Goal: Complete application form: Complete application form

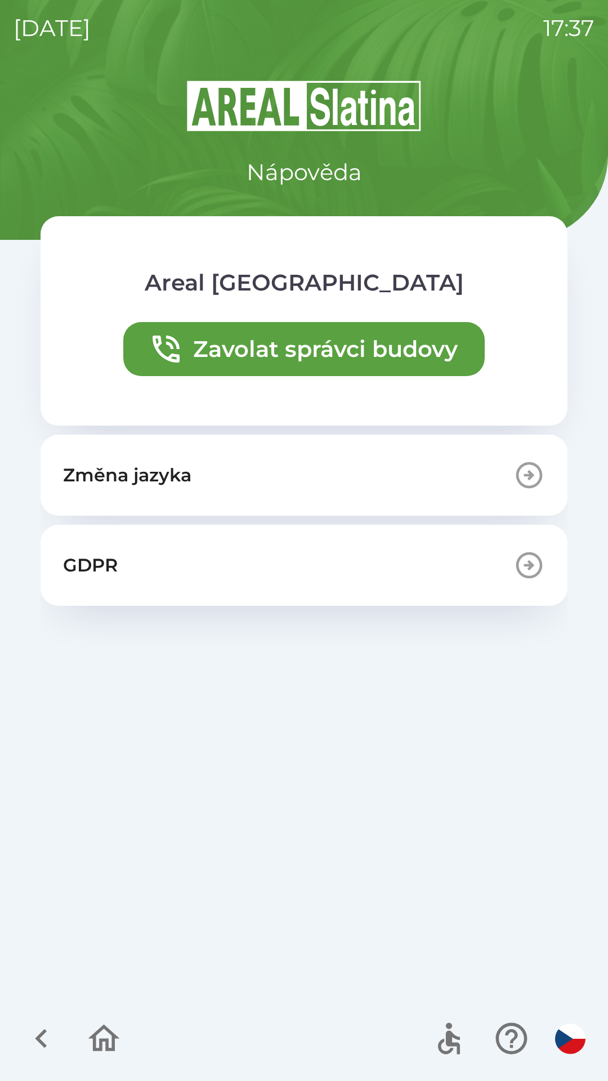
click at [87, 1042] on icon "button" at bounding box center [104, 1038] width 38 height 38
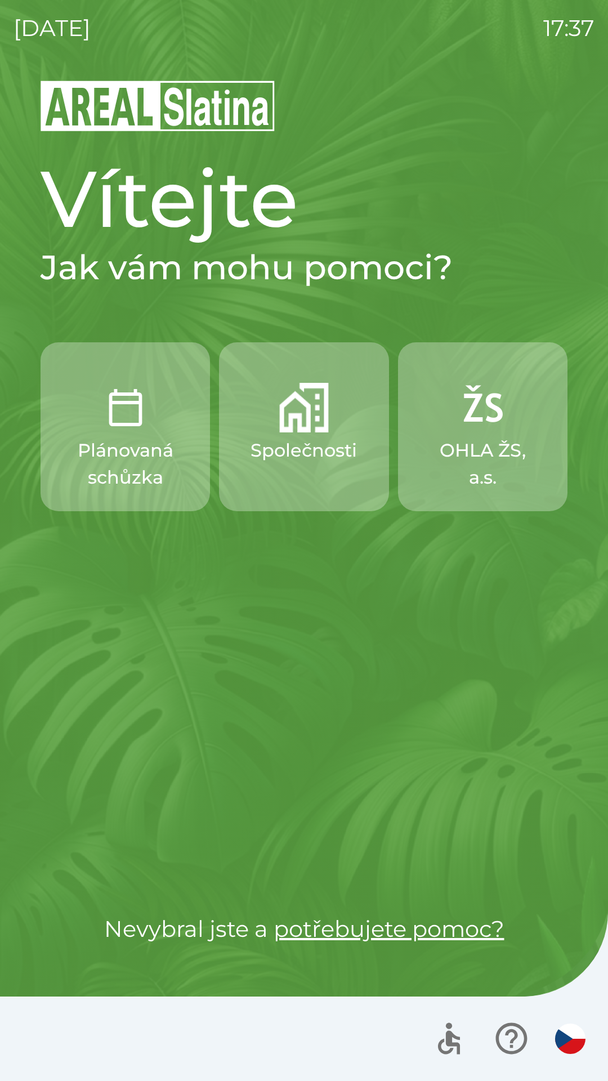
click at [275, 471] on button "Společnosti" at bounding box center [303, 426] width 169 height 169
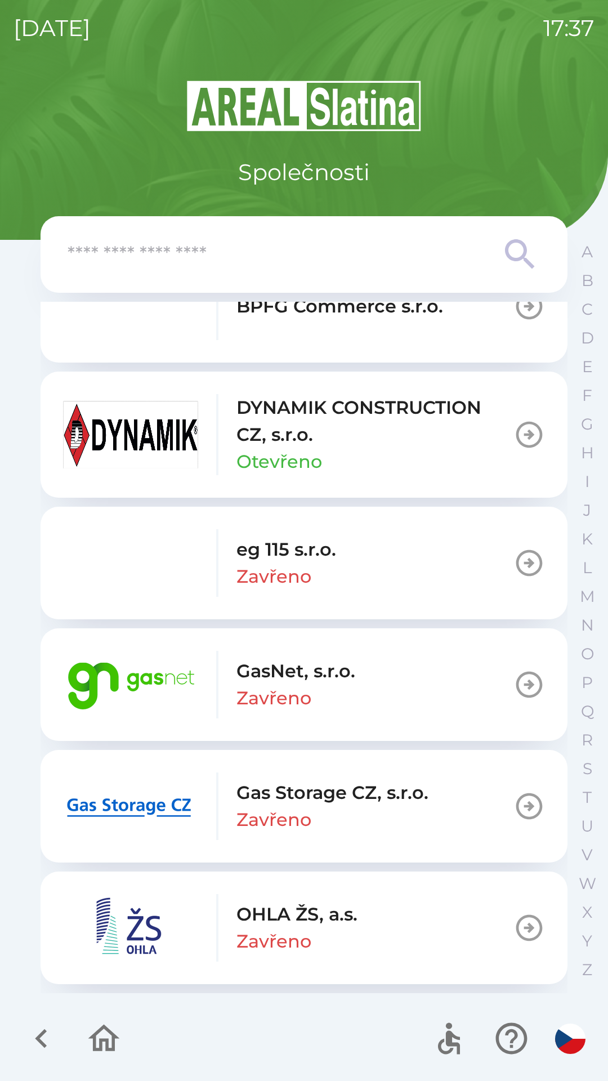
scroll to position [1029, 0]
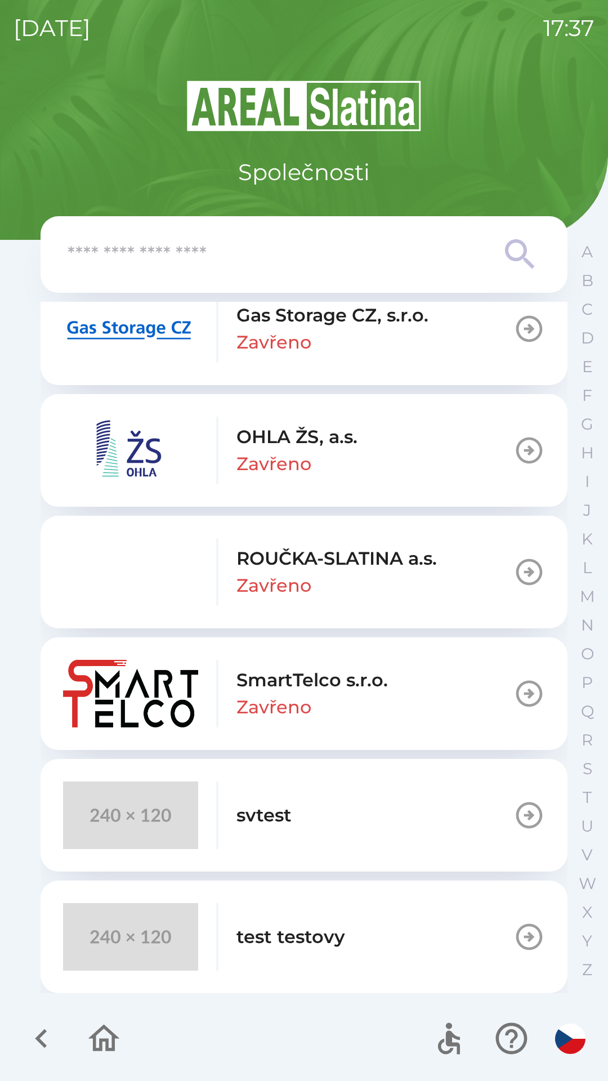
click at [133, 824] on img "button" at bounding box center [130, 815] width 135 height 68
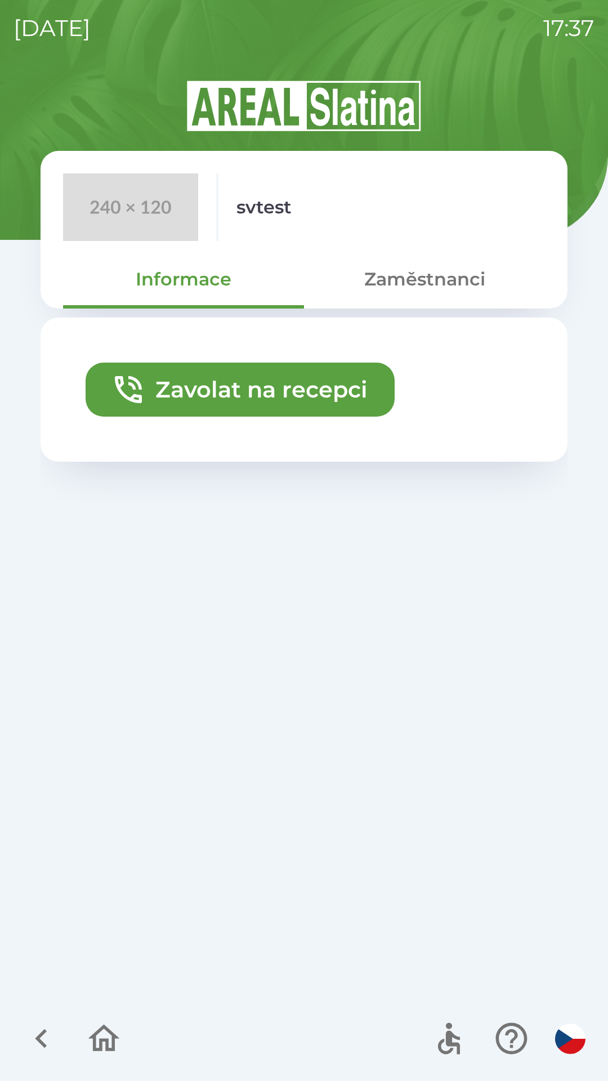
click at [93, 1045] on icon "button" at bounding box center [104, 1038] width 32 height 27
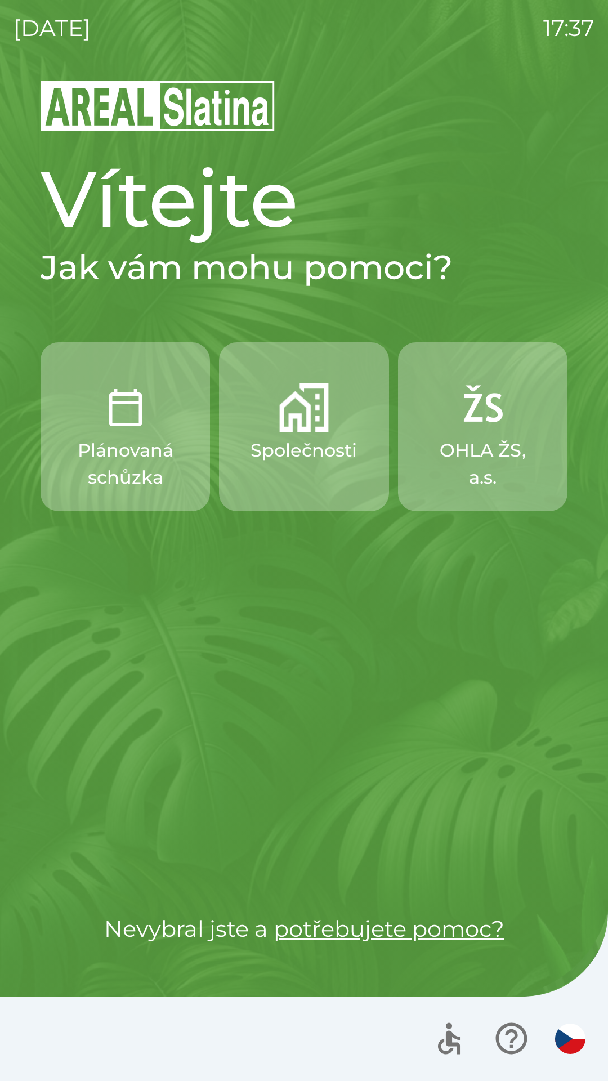
click at [516, 1045] on icon "button" at bounding box center [512, 1038] width 38 height 38
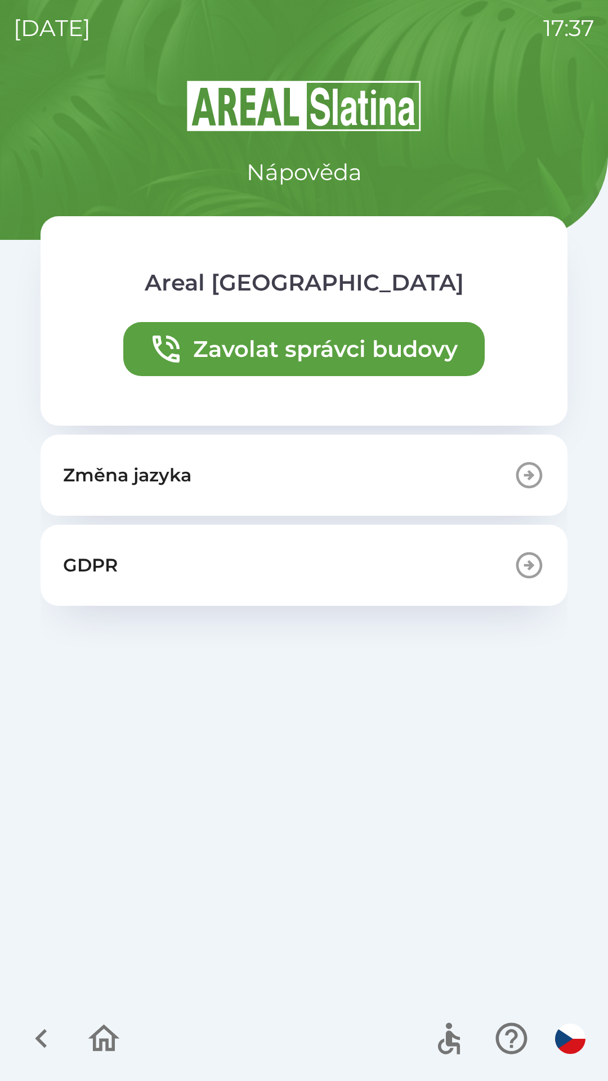
click at [122, 1035] on icon "button" at bounding box center [104, 1038] width 38 height 38
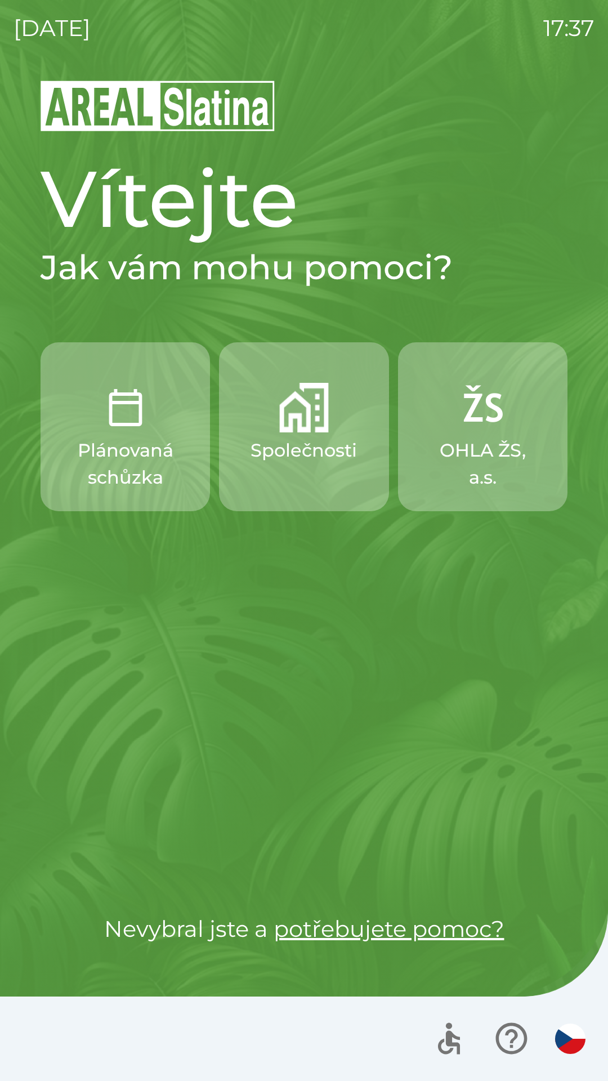
click at [159, 463] on p "Plánovaná schůzka" at bounding box center [125, 464] width 115 height 54
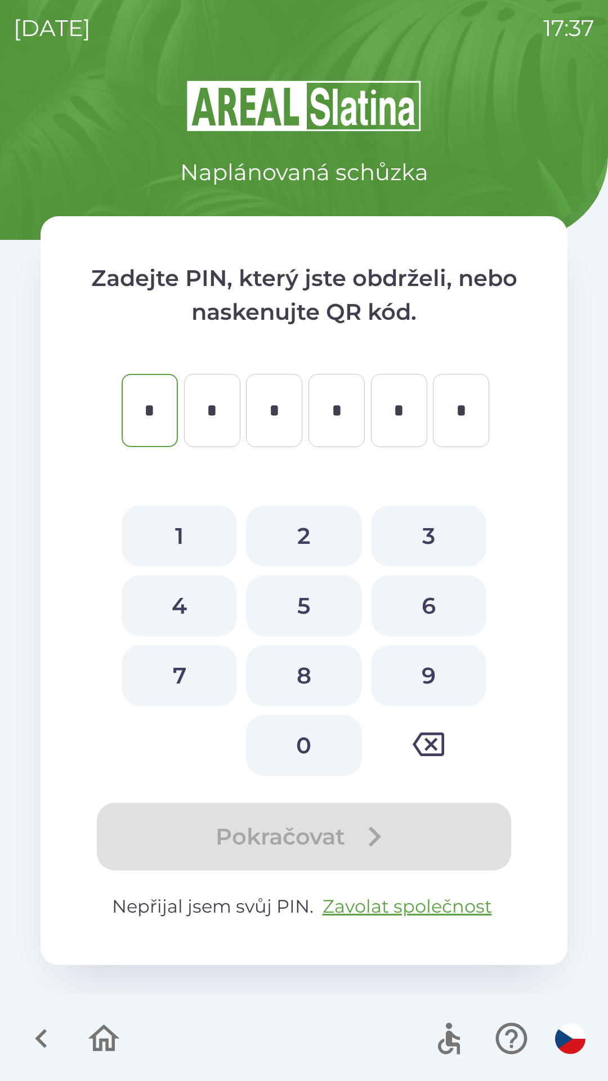
click at [194, 540] on button "1" at bounding box center [179, 536] width 115 height 61
type input "*"
click at [195, 538] on button "1" at bounding box center [179, 536] width 115 height 61
type input "*"
click at [195, 531] on button "1" at bounding box center [179, 536] width 115 height 61
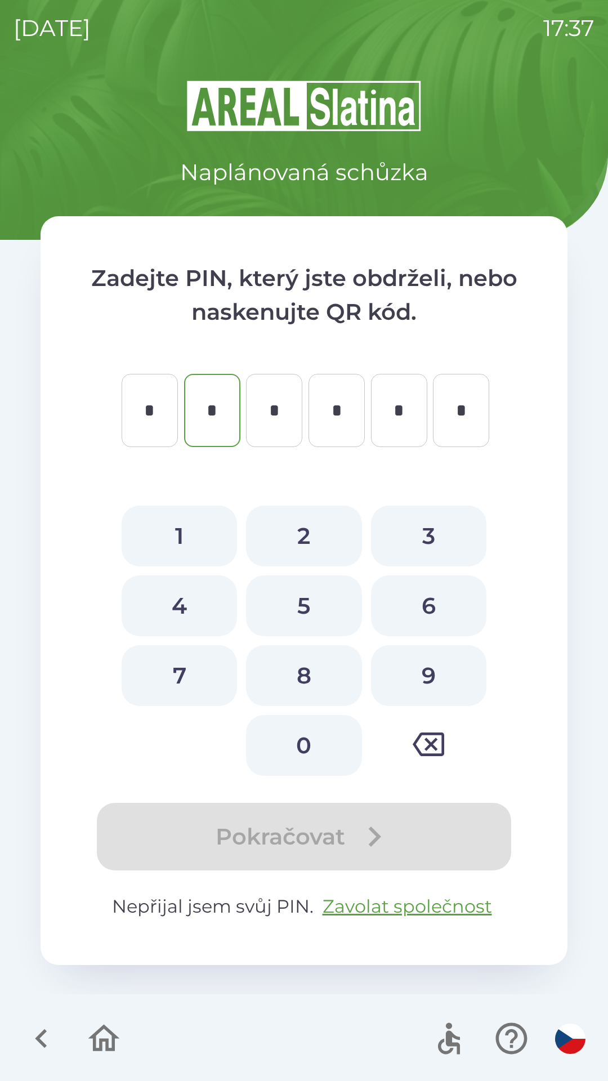
type input "*"
click at [194, 538] on button "1" at bounding box center [179, 536] width 115 height 61
type input "*"
click at [194, 536] on button "1" at bounding box center [179, 536] width 115 height 61
type input "*"
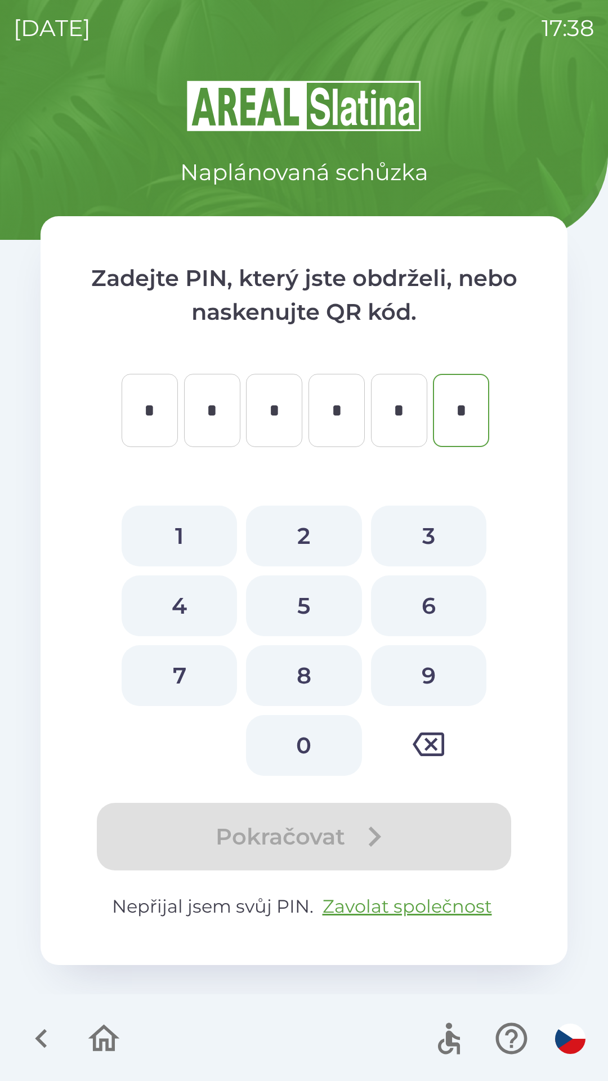
click at [194, 526] on button "1" at bounding box center [179, 536] width 115 height 61
type input "*"
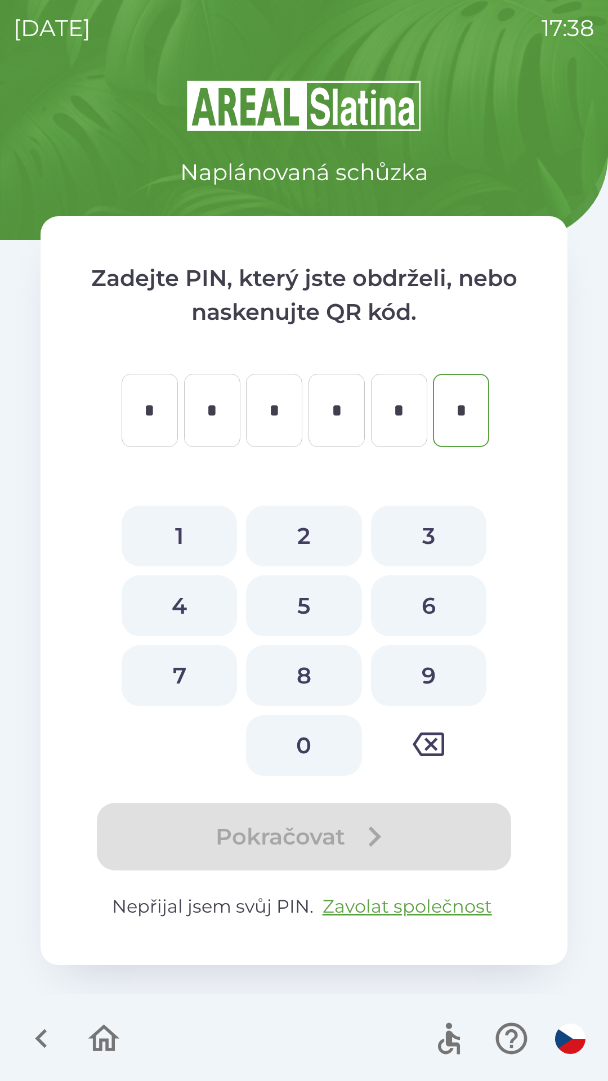
type input "*"
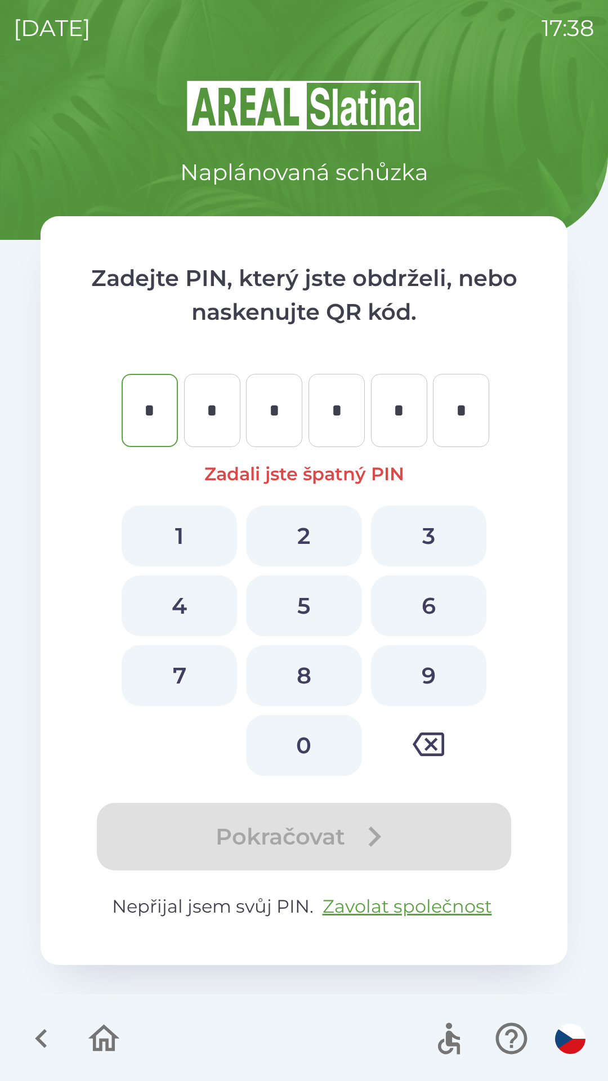
click at [321, 538] on button "2" at bounding box center [303, 536] width 115 height 61
type input "*"
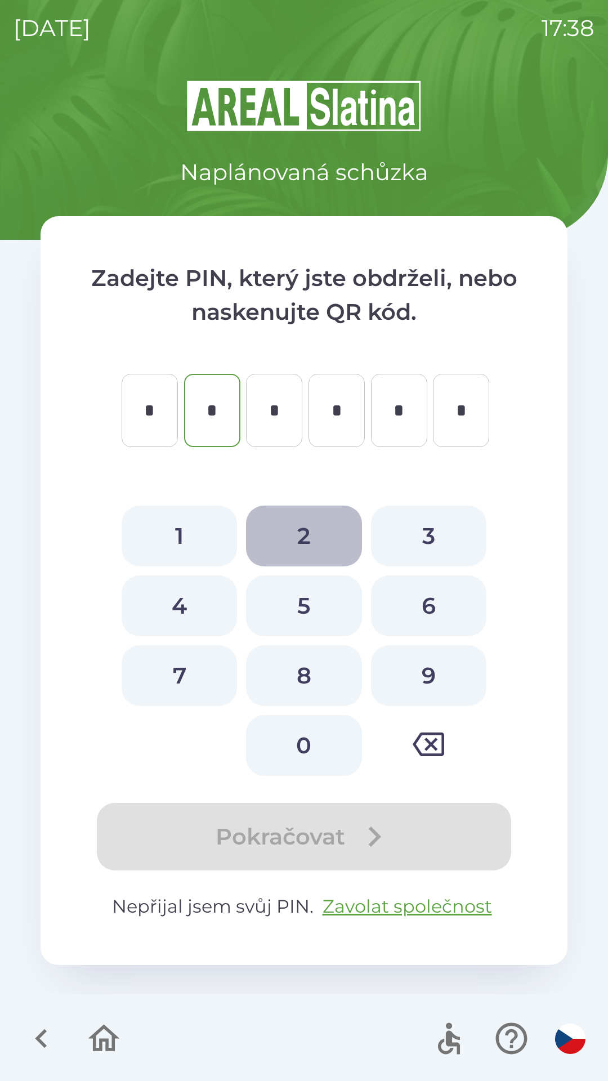
click at [319, 543] on button "2" at bounding box center [303, 536] width 115 height 61
type input "*"
click at [316, 542] on button "2" at bounding box center [303, 536] width 115 height 61
type input "*"
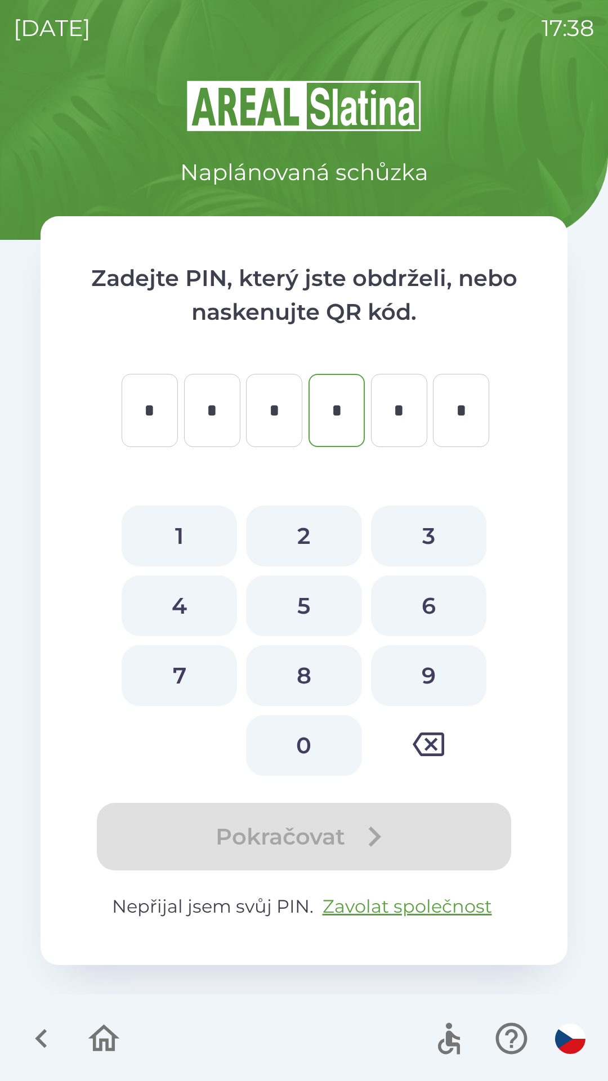
click at [316, 541] on button "2" at bounding box center [303, 536] width 115 height 61
type input "*"
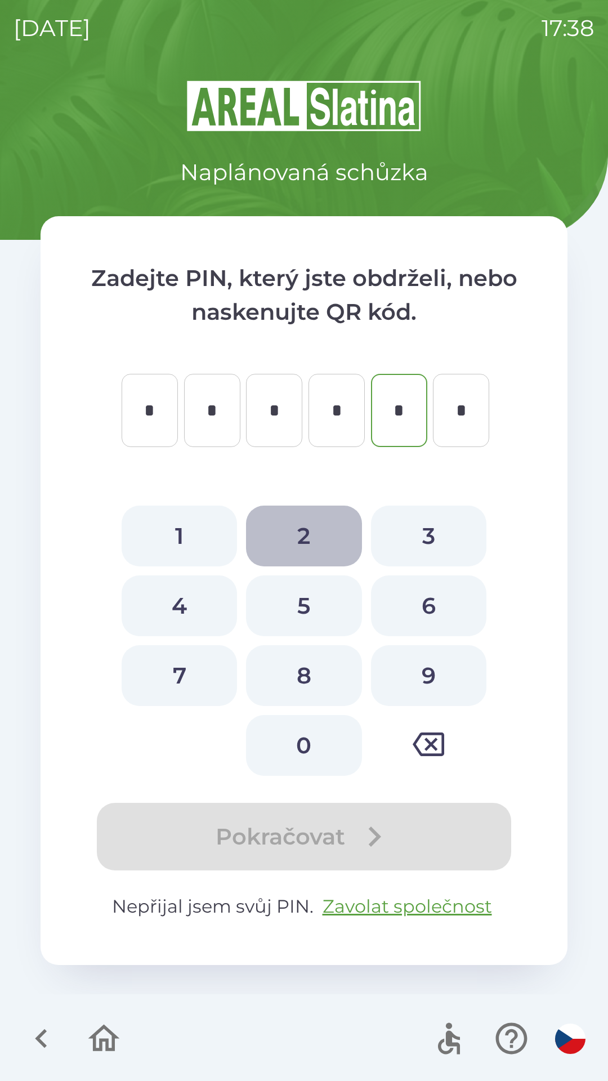
click at [316, 544] on button "2" at bounding box center [303, 536] width 115 height 61
type input "*"
click at [319, 542] on button "2" at bounding box center [303, 536] width 115 height 61
type input "*"
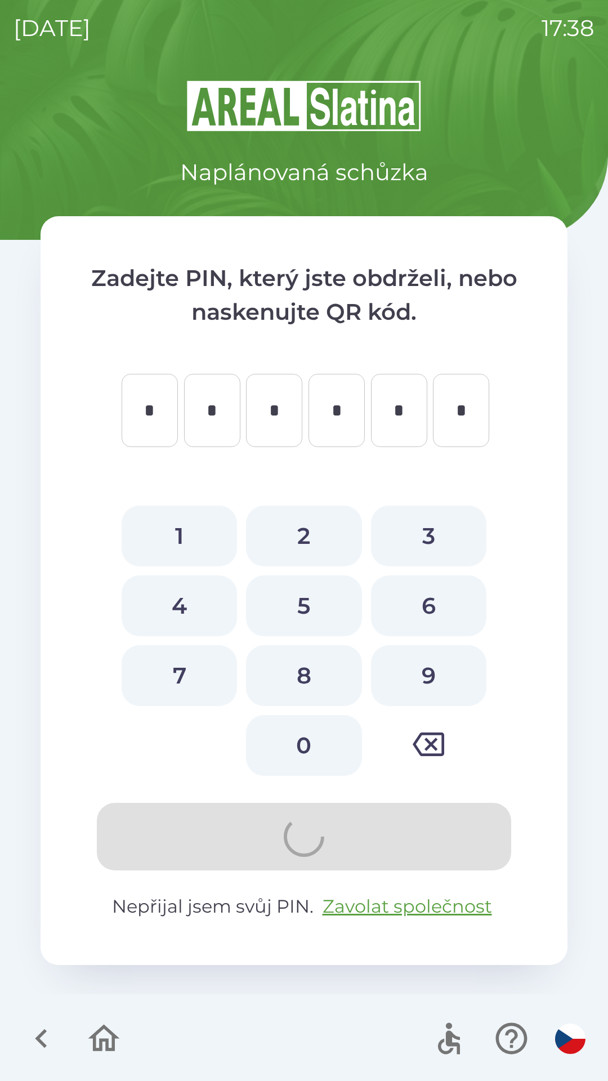
type input "*"
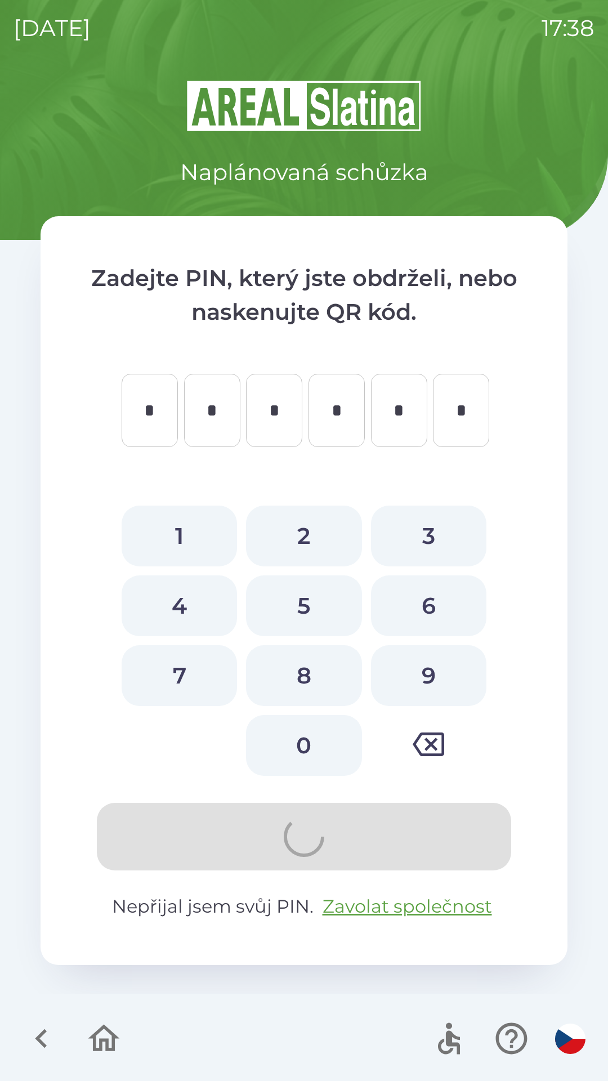
type input "*"
click at [102, 1038] on icon "button" at bounding box center [104, 1038] width 38 height 38
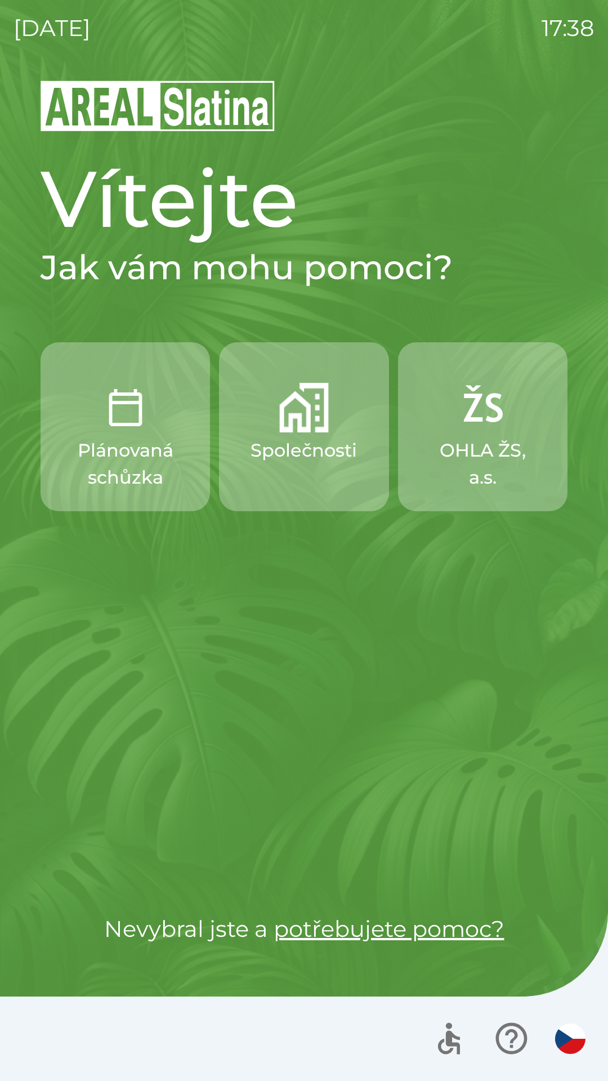
click at [261, 760] on div "Plánovaná schůzka Společnosti OHLA ŽS, a.s." at bounding box center [304, 604] width 527 height 525
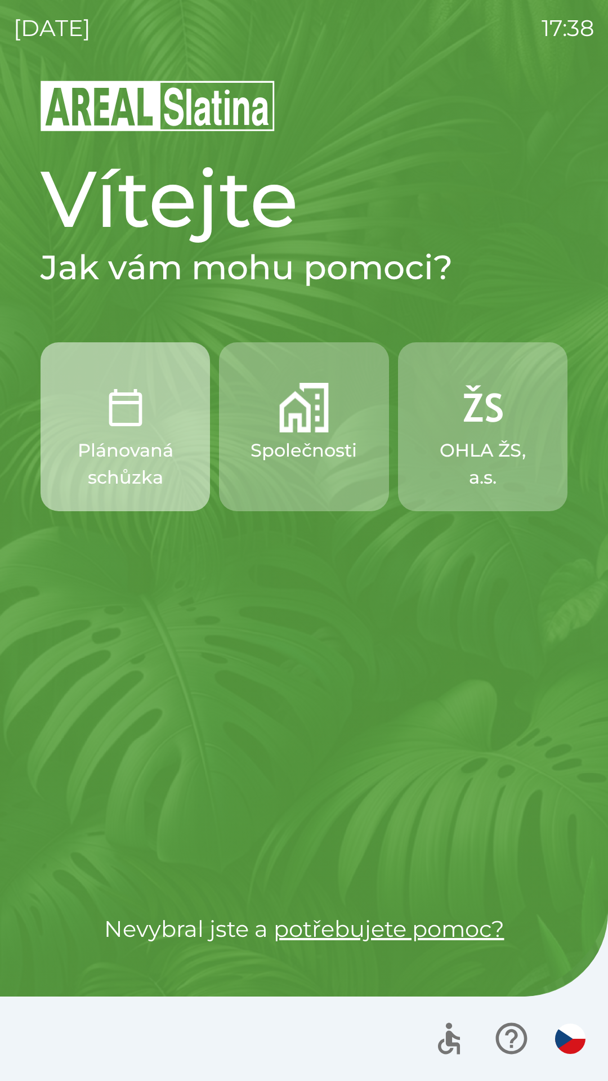
click at [162, 470] on p "Plánovaná schůzka" at bounding box center [125, 464] width 115 height 54
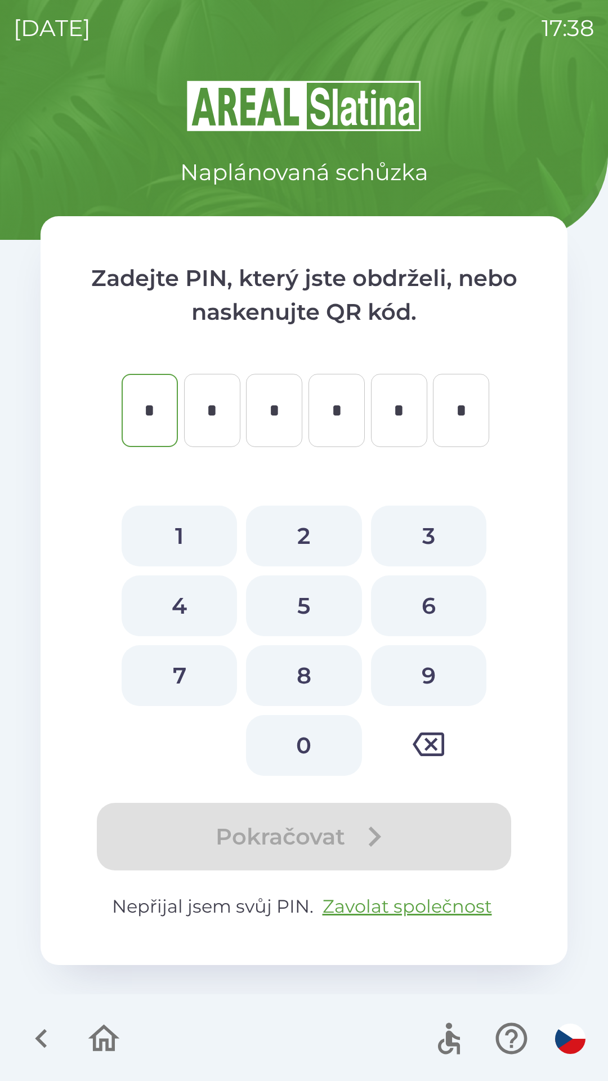
click at [193, 542] on button "1" at bounding box center [179, 536] width 115 height 61
type input "*"
click at [194, 543] on button "1" at bounding box center [179, 536] width 115 height 61
type input "*"
click at [194, 540] on button "1" at bounding box center [179, 536] width 115 height 61
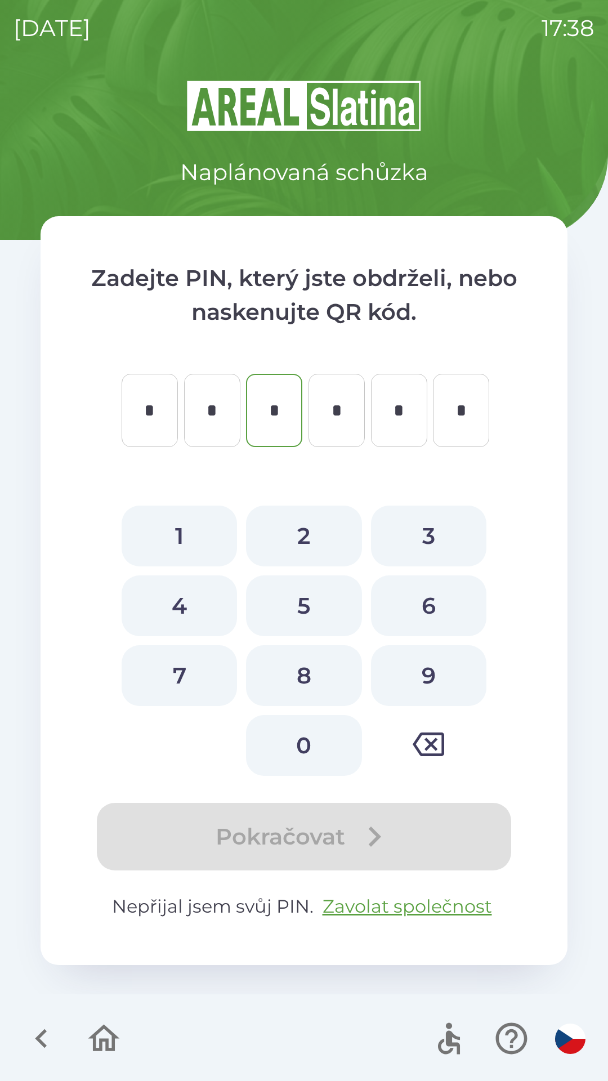
type input "*"
click at [195, 537] on button "1" at bounding box center [179, 536] width 115 height 61
type input "*"
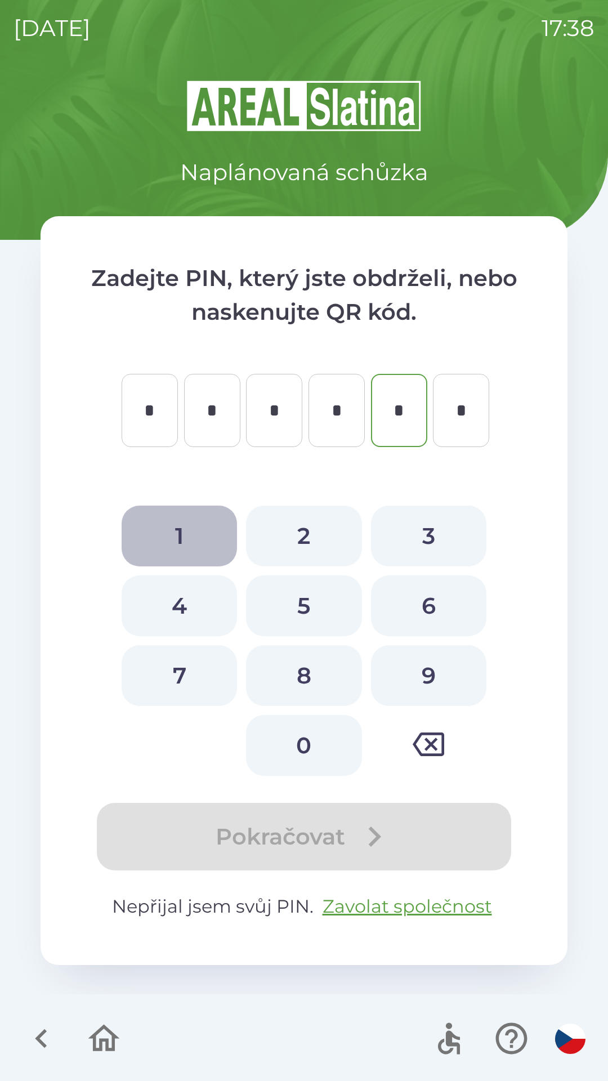
click at [194, 540] on button "1" at bounding box center [179, 536] width 115 height 61
type input "*"
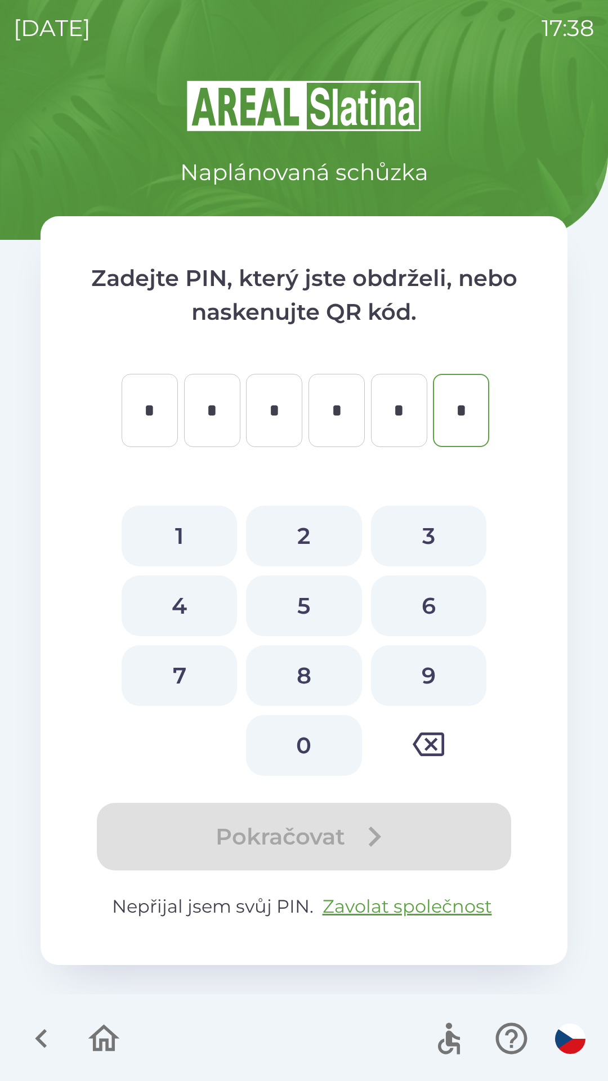
click at [194, 548] on button "1" at bounding box center [179, 536] width 115 height 61
type input "*"
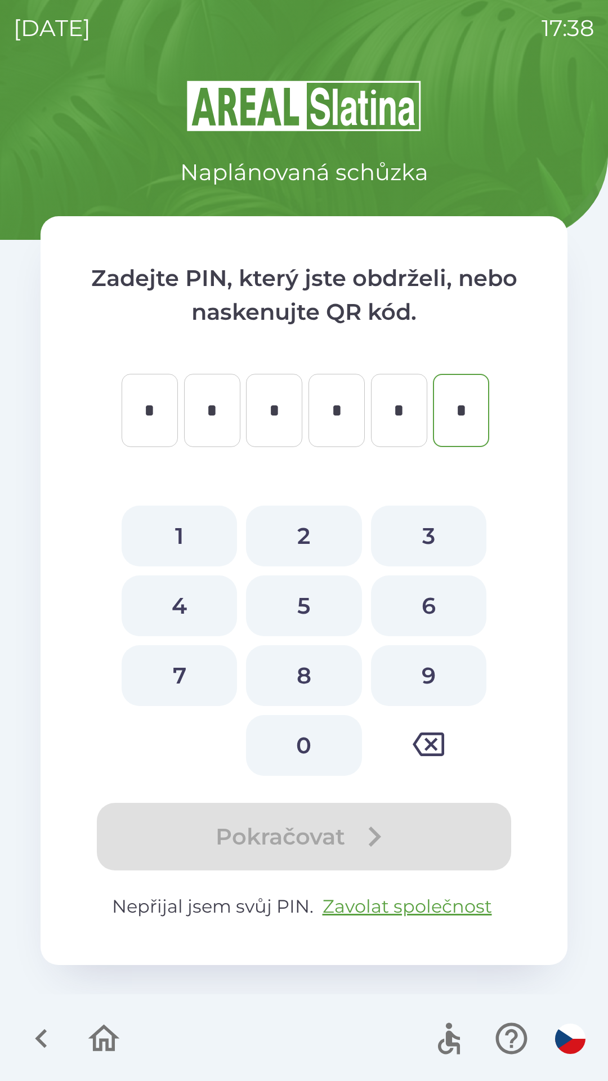
type input "*"
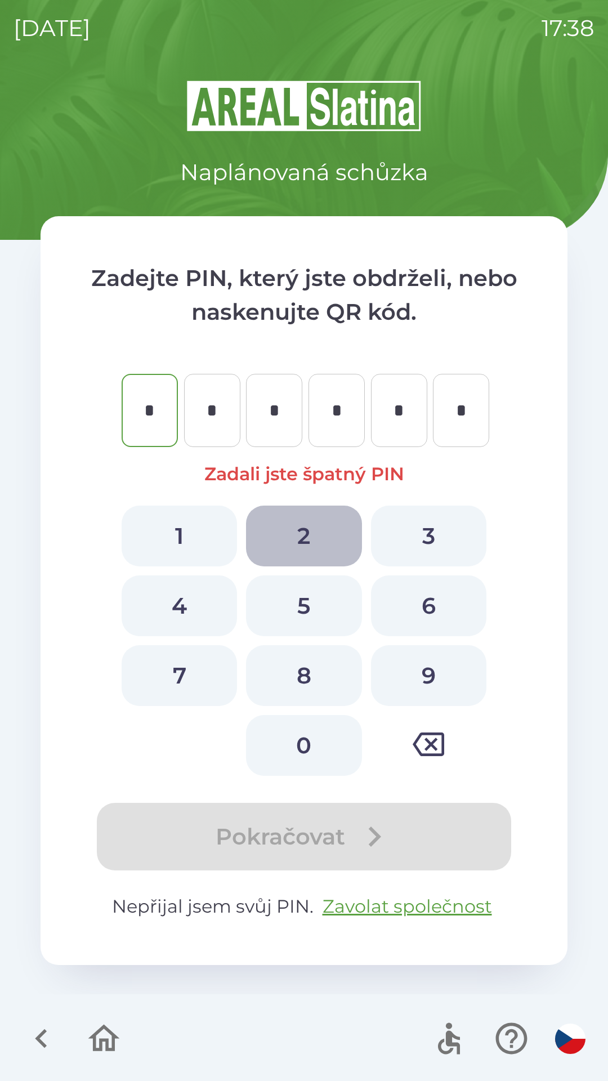
click at [285, 548] on button "2" at bounding box center [303, 536] width 115 height 61
type input "*"
click at [298, 548] on button "2" at bounding box center [303, 536] width 115 height 61
type input "*"
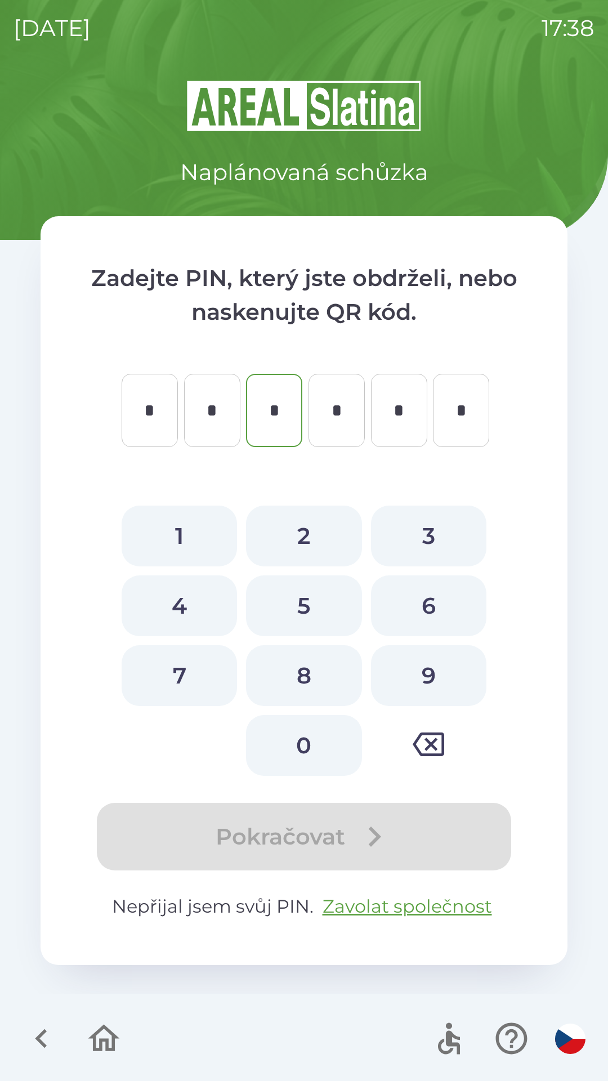
click at [299, 548] on button "2" at bounding box center [303, 536] width 115 height 61
type input "*"
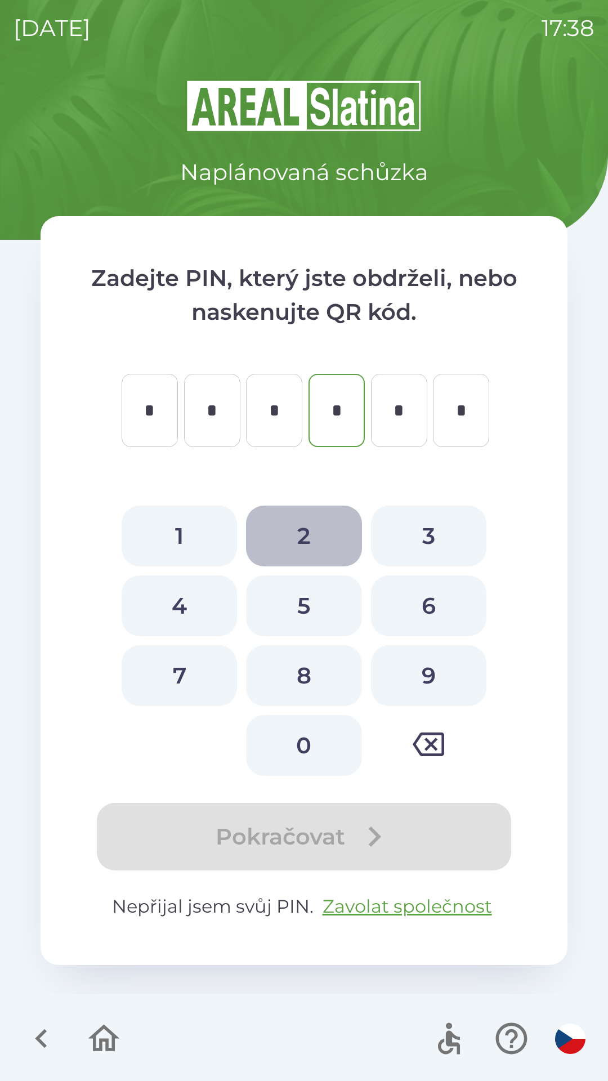
click at [299, 548] on button "2" at bounding box center [303, 536] width 115 height 61
type input "*"
click at [299, 548] on button "2" at bounding box center [303, 536] width 115 height 61
type input "*"
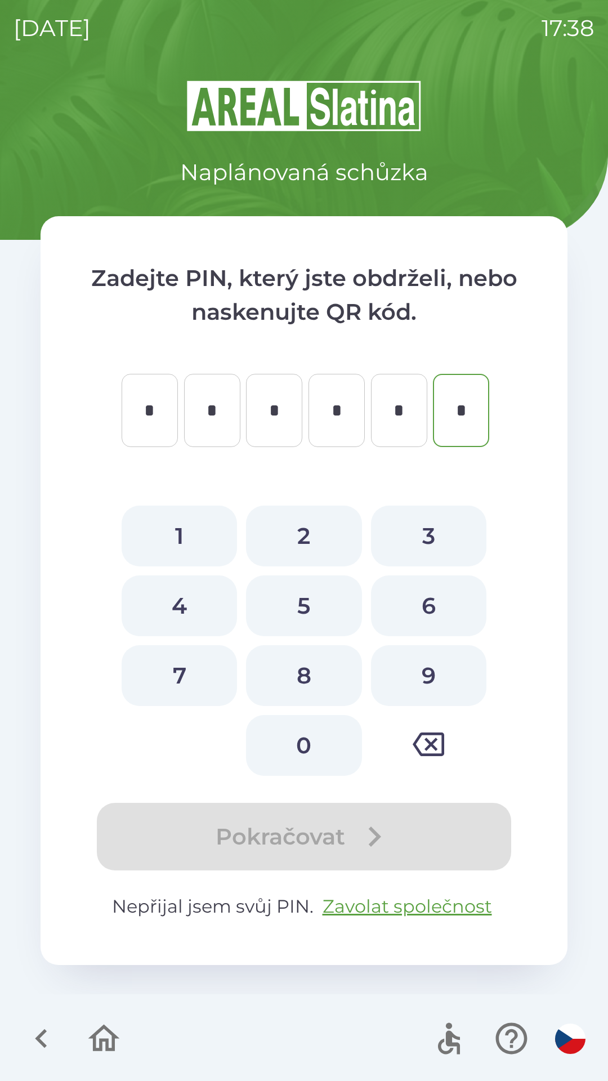
click at [306, 537] on button "2" at bounding box center [303, 536] width 115 height 61
type input "*"
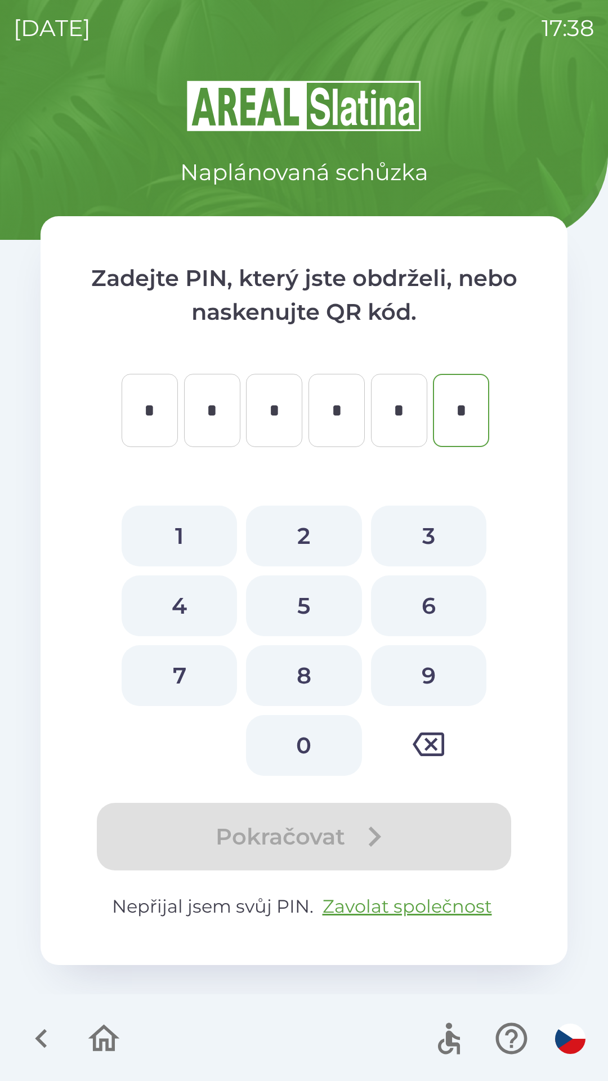
type input "*"
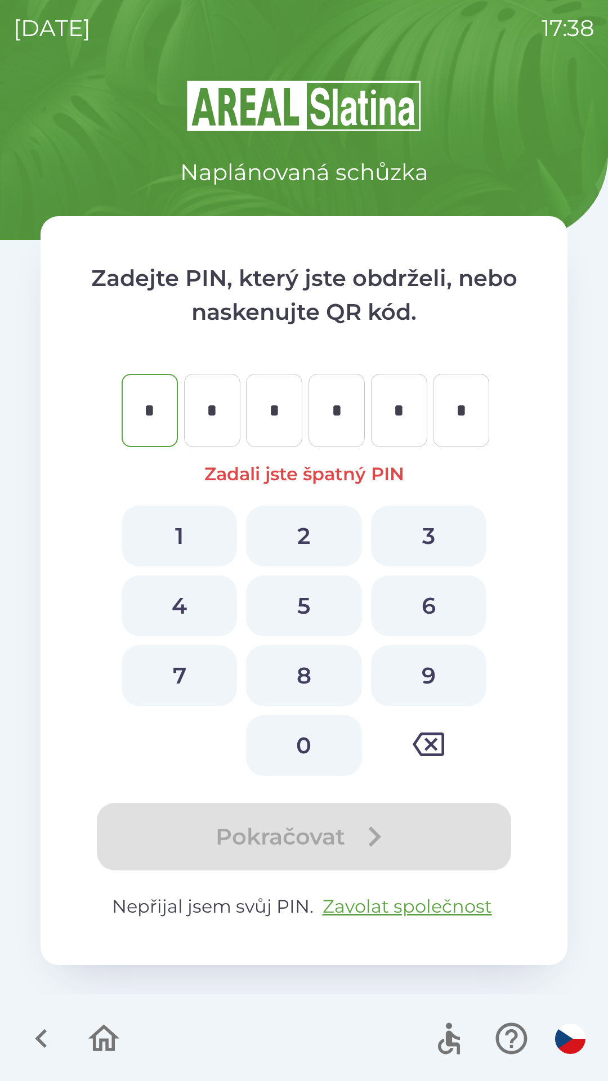
click at [103, 1036] on icon "button" at bounding box center [104, 1038] width 38 height 38
